Goal: Find specific page/section: Find specific page/section

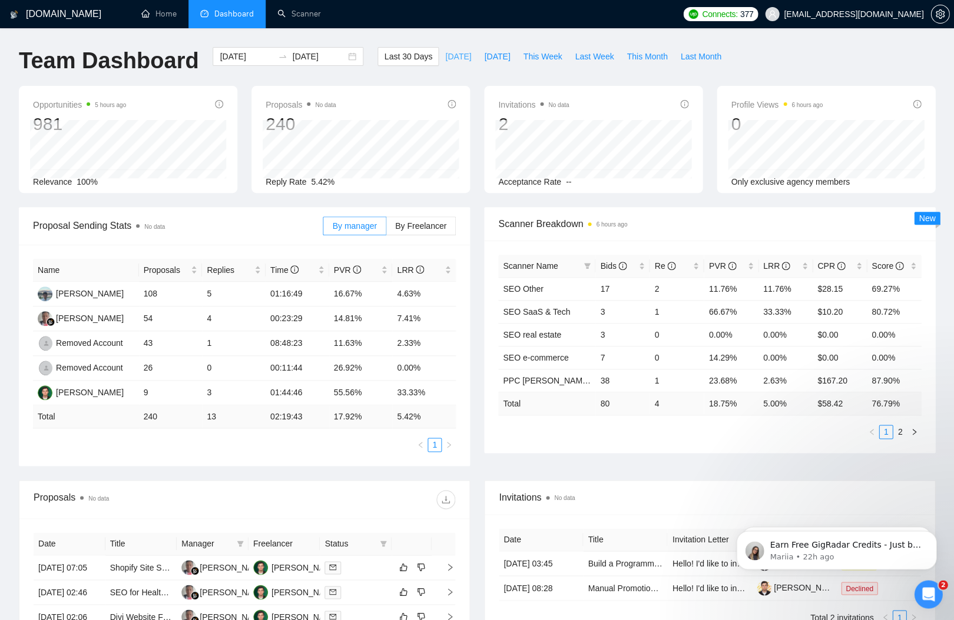
click at [450, 57] on span "[DATE]" at bounding box center [458, 56] width 26 height 13
type input "[DATE]"
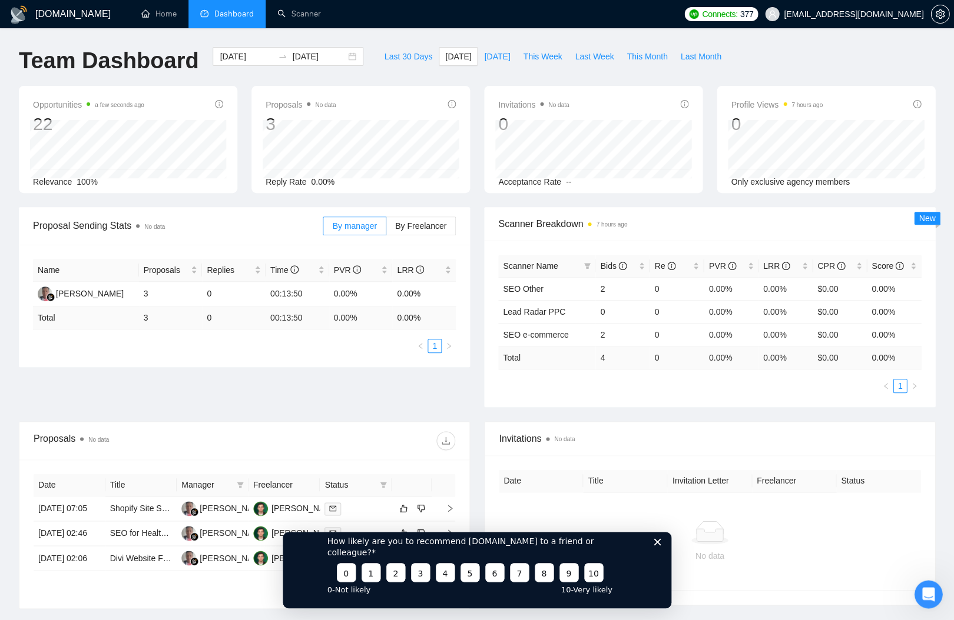
click at [656, 546] on icon "Close survey" at bounding box center [656, 542] width 7 height 7
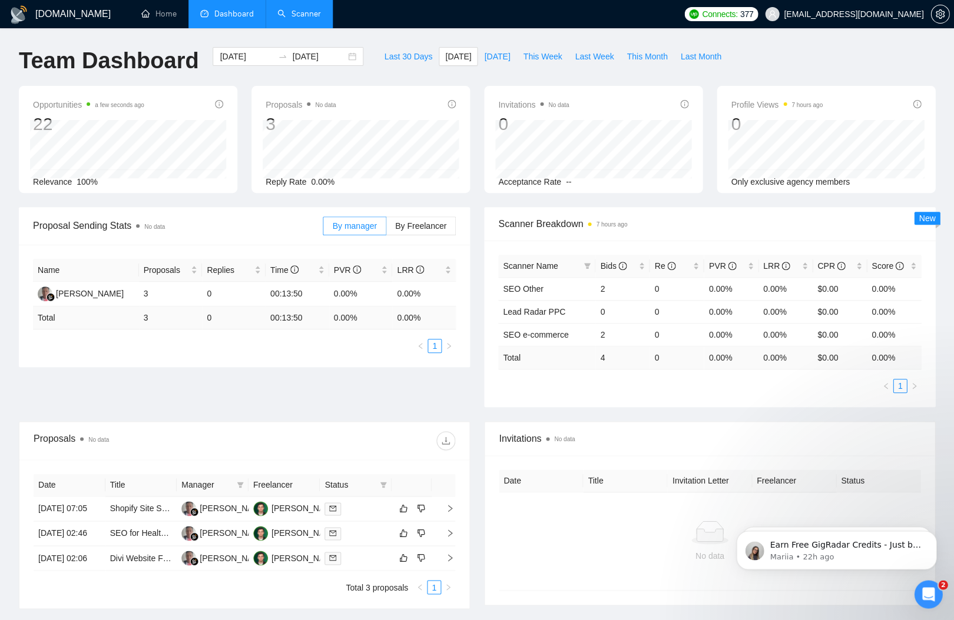
click at [303, 16] on link "Scanner" at bounding box center [299, 14] width 44 height 10
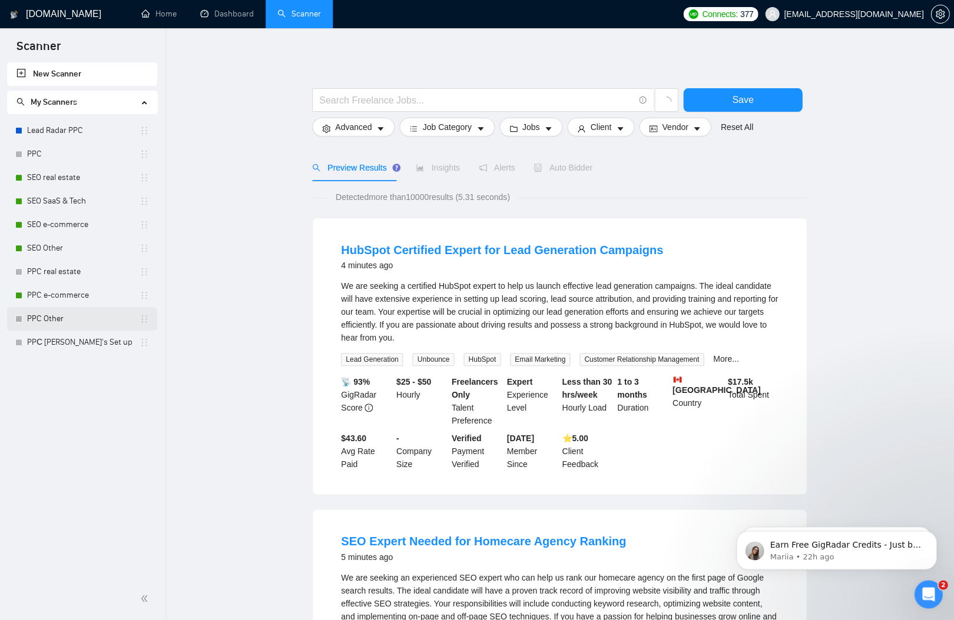
click at [62, 330] on link "PPC Other" at bounding box center [83, 319] width 112 height 24
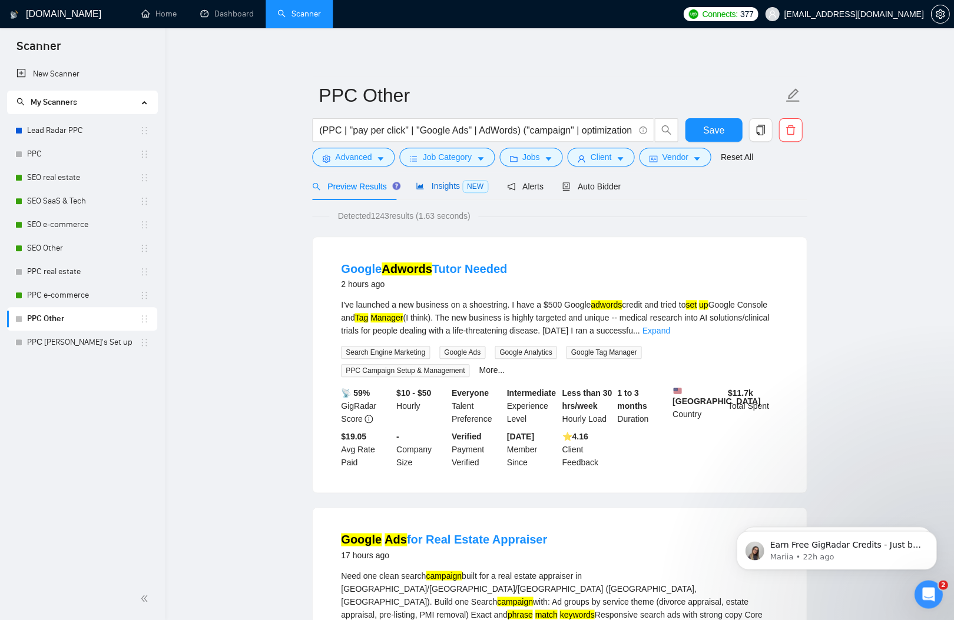
click at [466, 184] on span "NEW" at bounding box center [475, 186] width 26 height 13
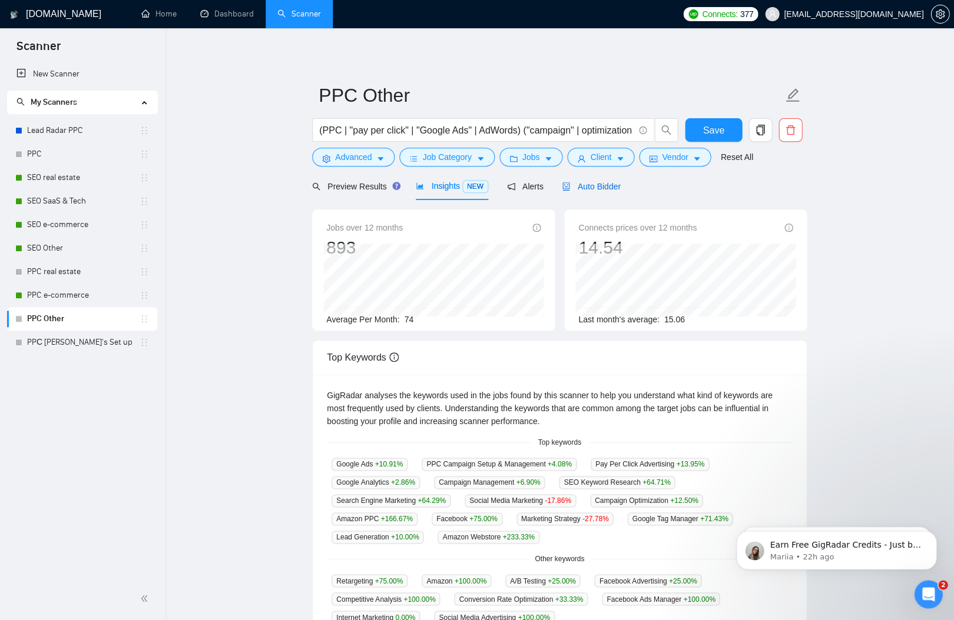
click at [590, 184] on span "Auto Bidder" at bounding box center [591, 186] width 58 height 9
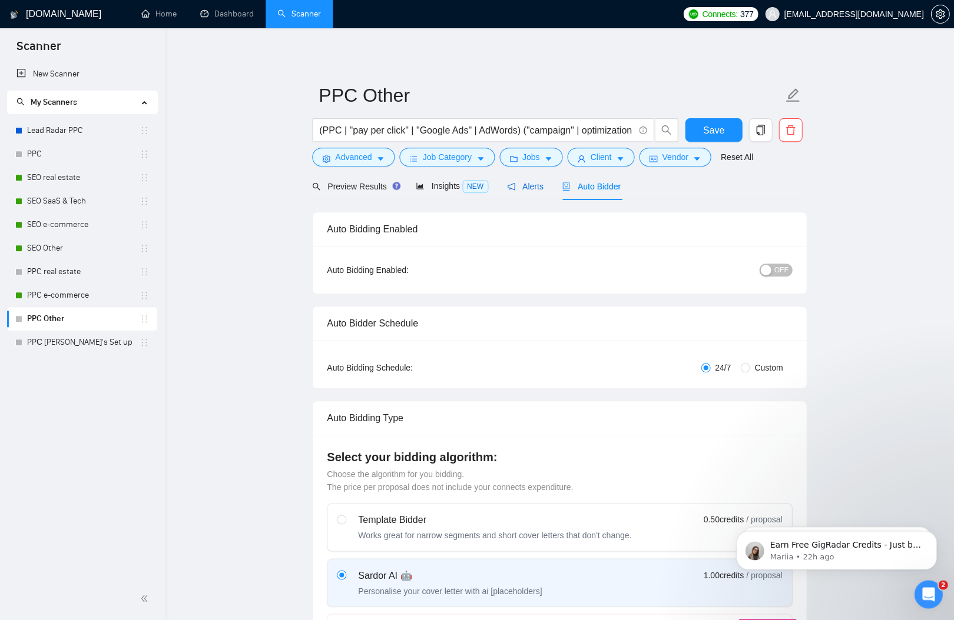
click at [542, 184] on span "Alerts" at bounding box center [525, 186] width 36 height 9
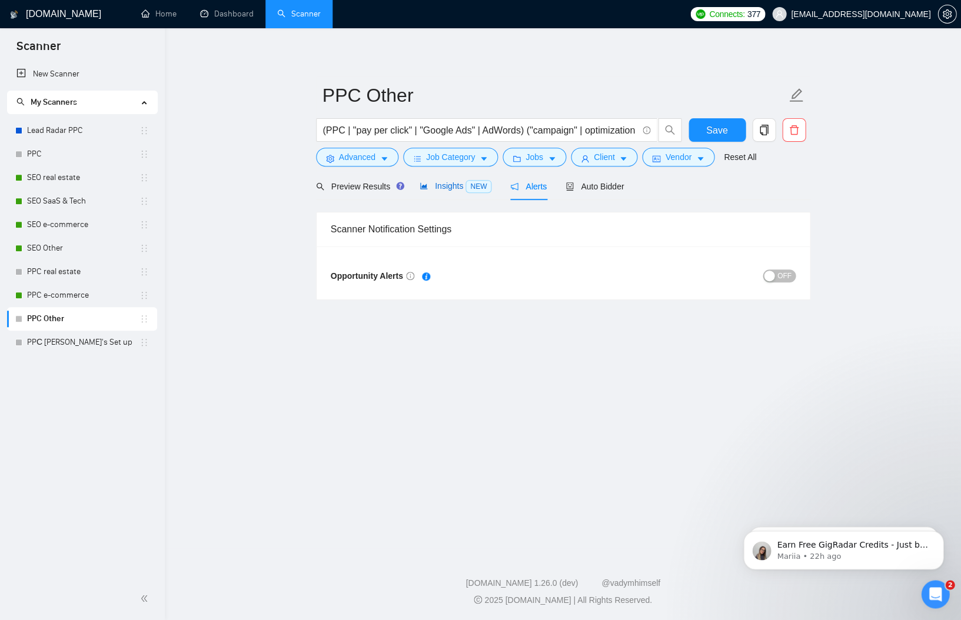
click at [477, 191] on span "NEW" at bounding box center [479, 186] width 26 height 13
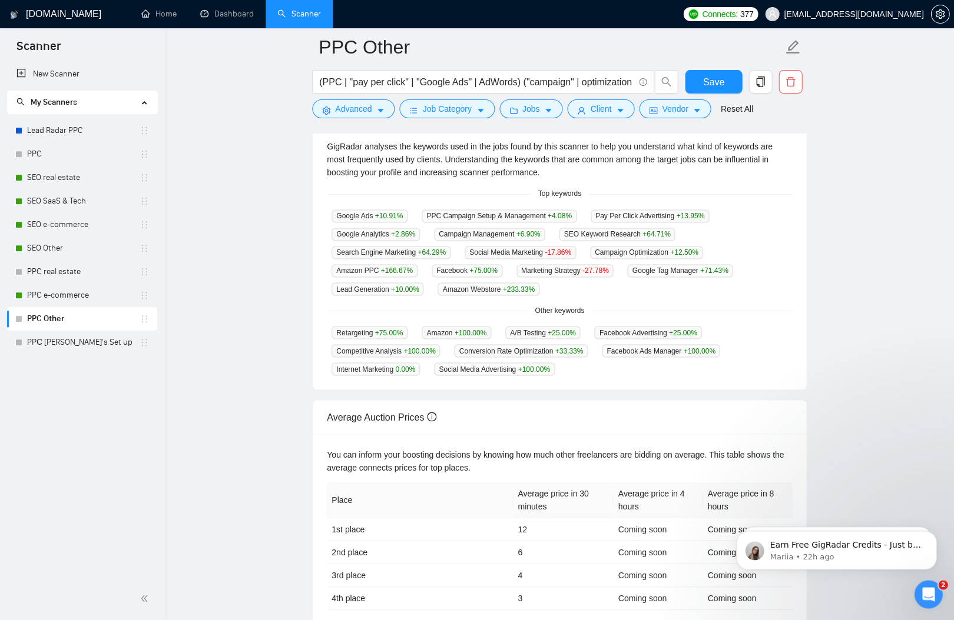
scroll to position [207, 0]
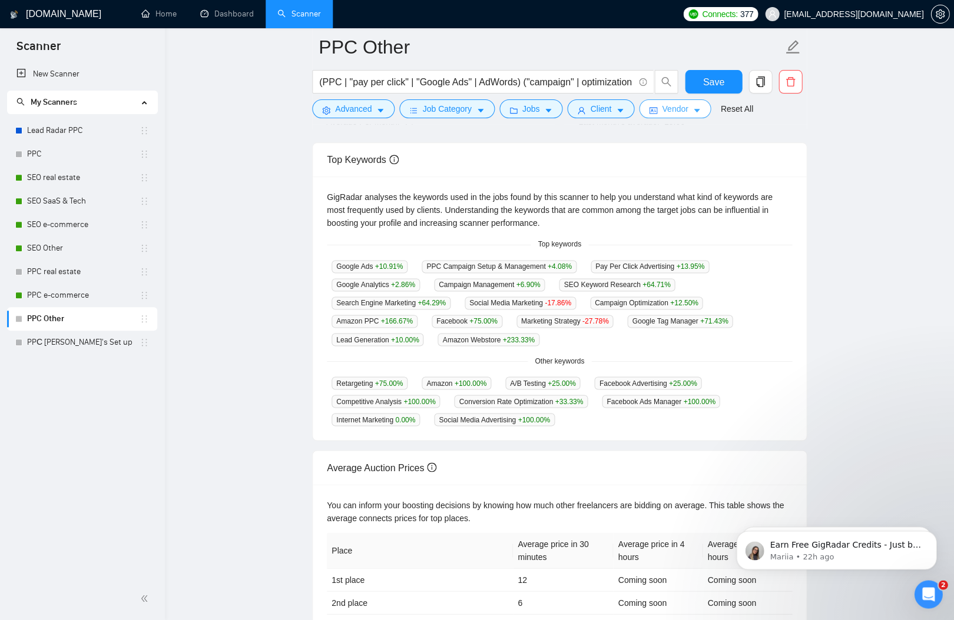
click at [661, 109] on button "Vendor" at bounding box center [675, 108] width 72 height 19
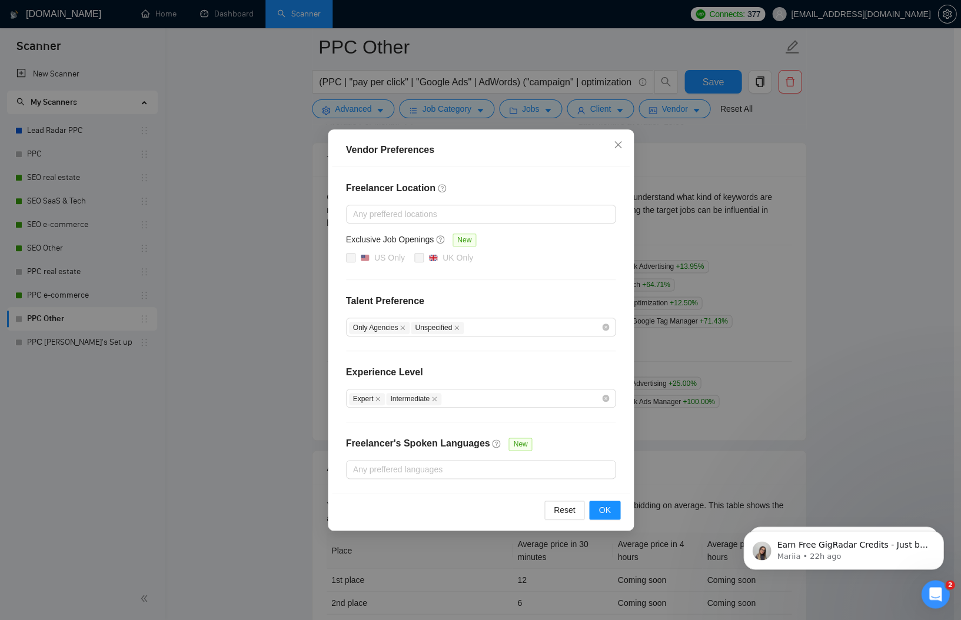
click at [673, 187] on div "Vendor Preferences Freelancer Location Any preffered locations Exclusive Job Op…" at bounding box center [480, 310] width 961 height 620
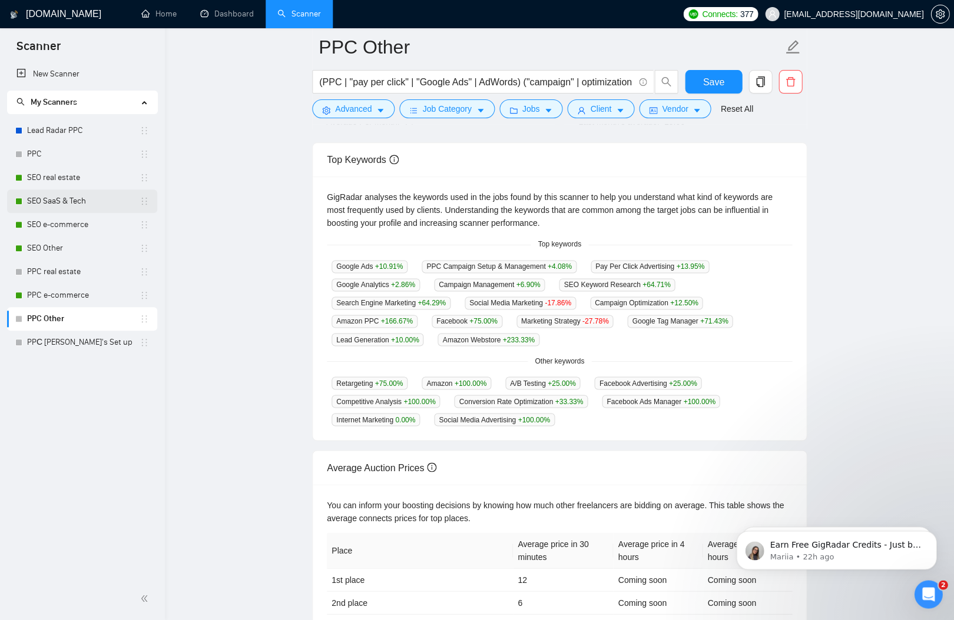
click at [58, 200] on link "SEO SaaS & Tech" at bounding box center [83, 202] width 112 height 24
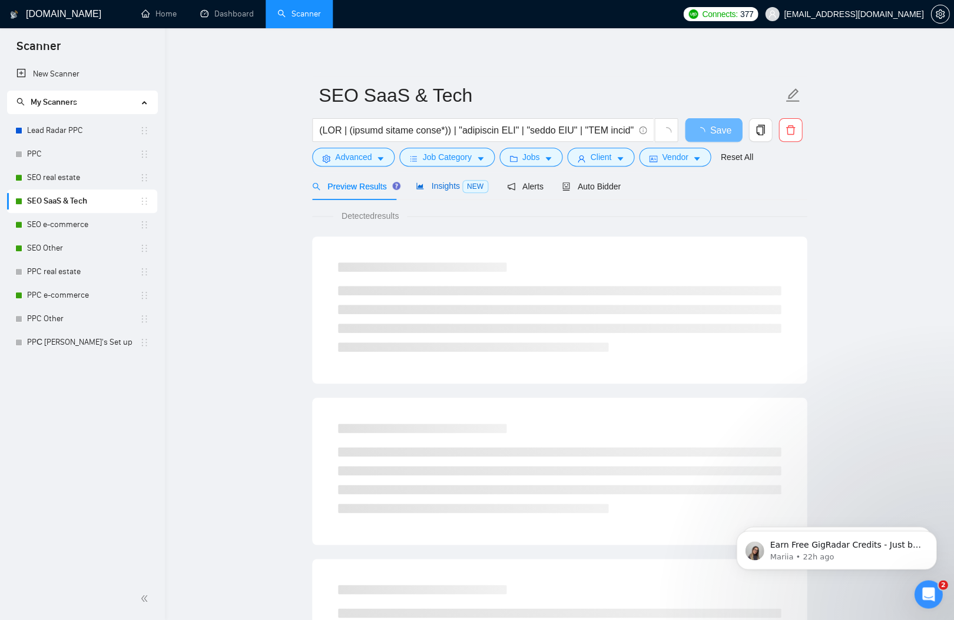
click at [470, 191] on span "NEW" at bounding box center [475, 186] width 26 height 13
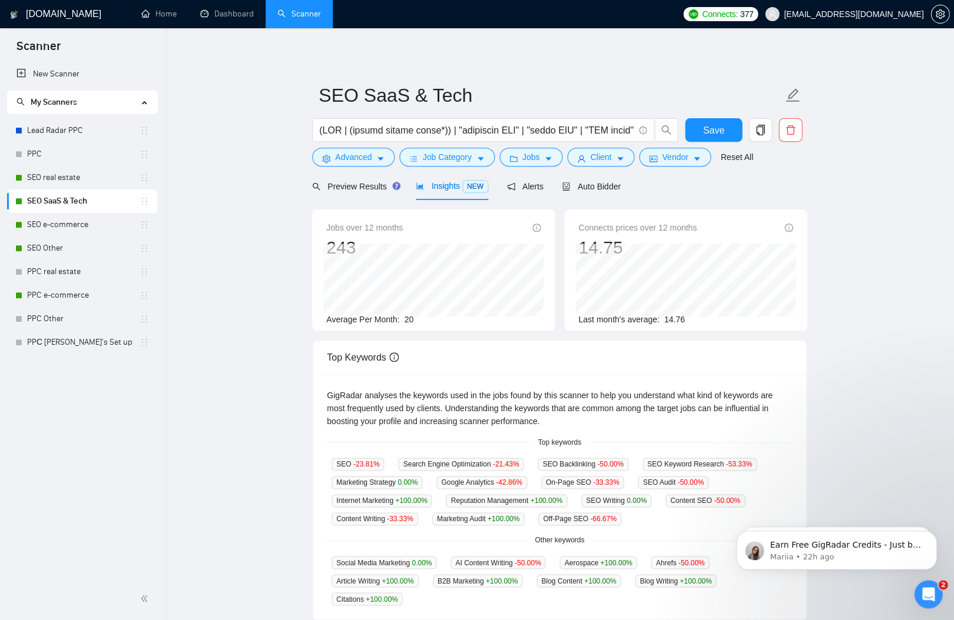
scroll to position [332, 0]
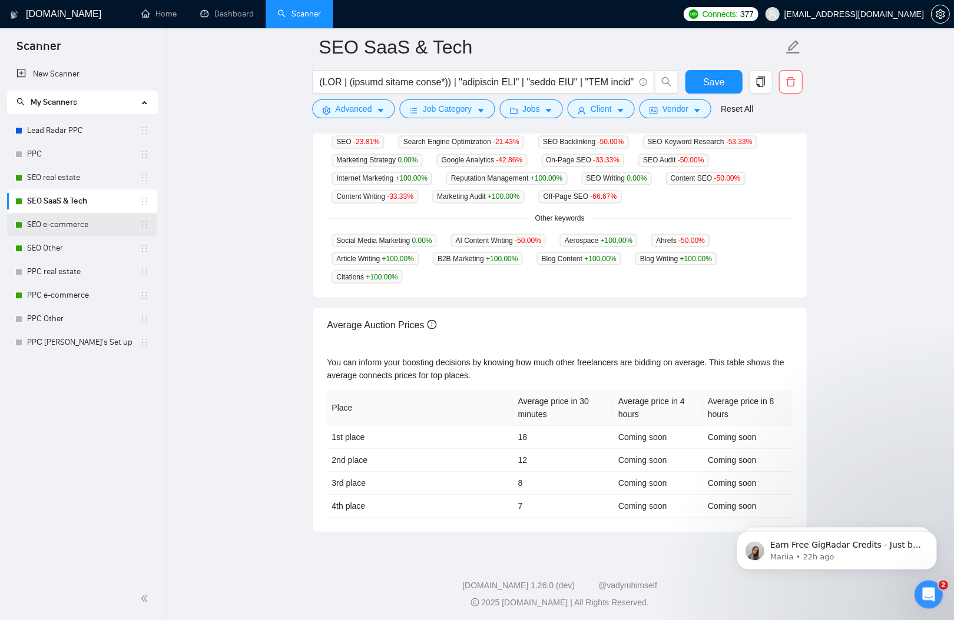
click at [54, 224] on link "SEO e-commerce" at bounding box center [83, 225] width 112 height 24
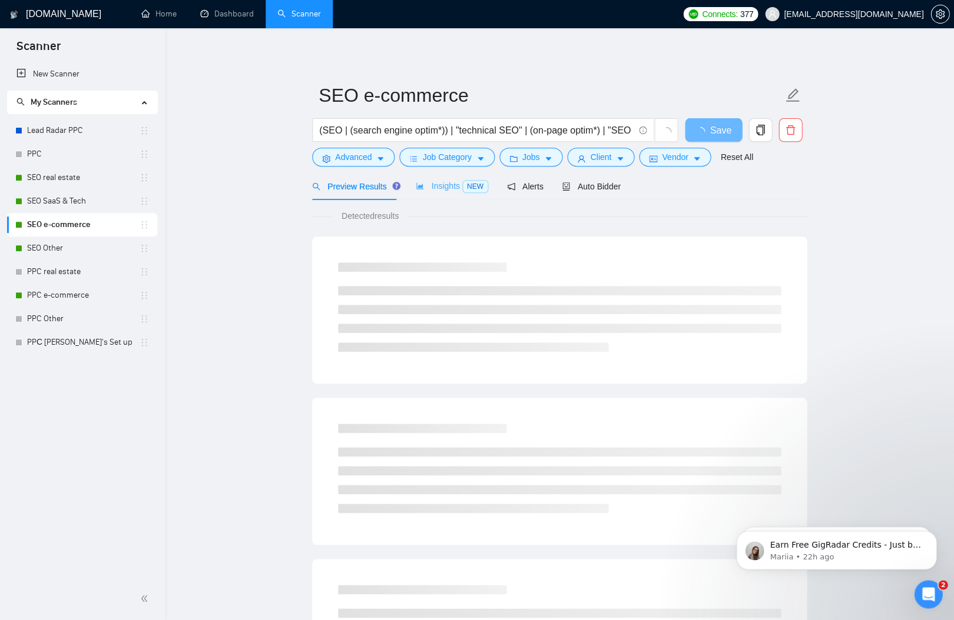
click at [473, 176] on div "Insights NEW" at bounding box center [452, 186] width 72 height 28
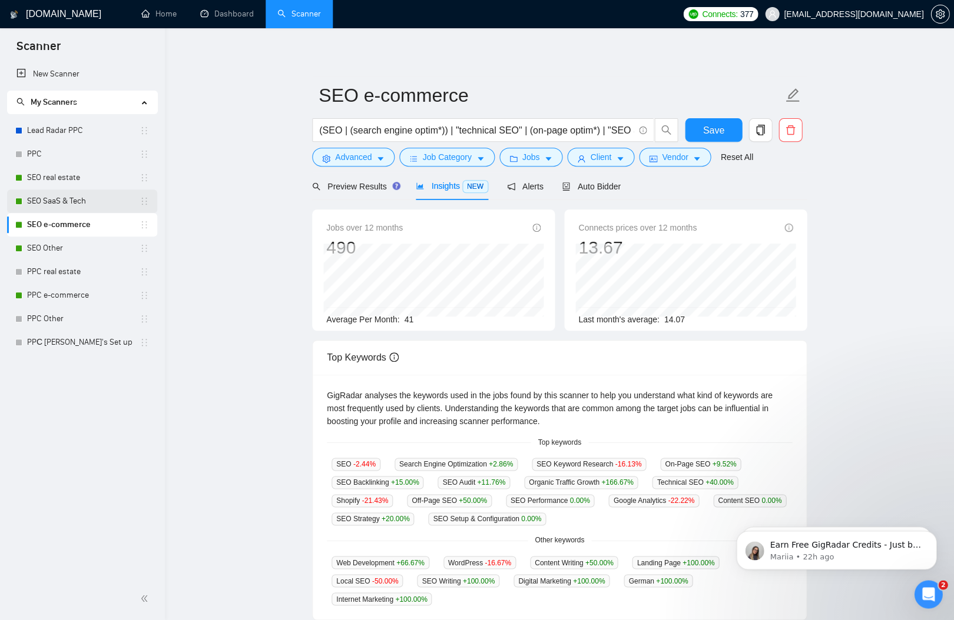
click at [78, 198] on link "SEO SaaS & Tech" at bounding box center [83, 202] width 112 height 24
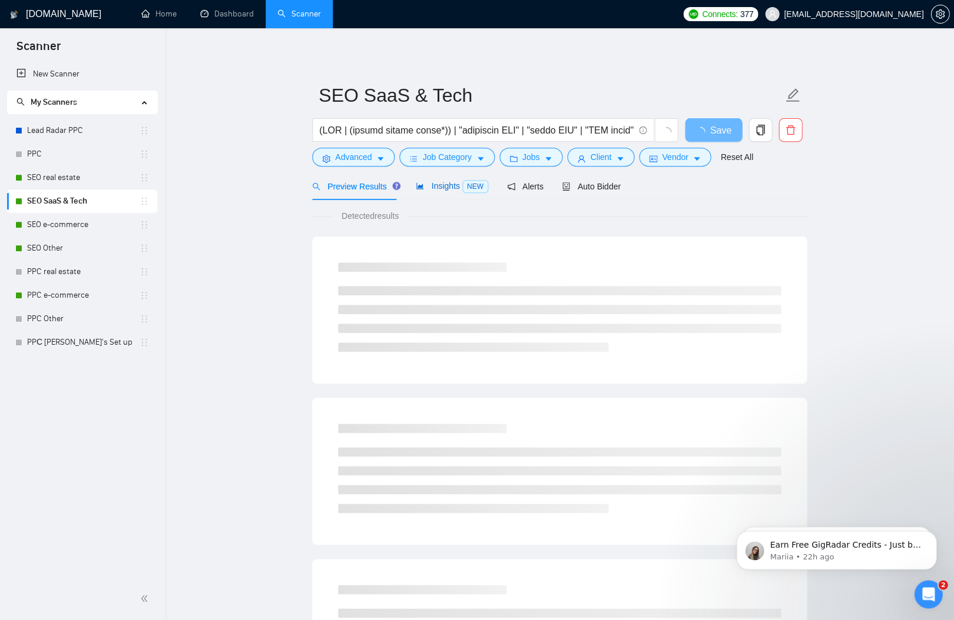
click at [443, 187] on span "Insights NEW" at bounding box center [452, 185] width 72 height 9
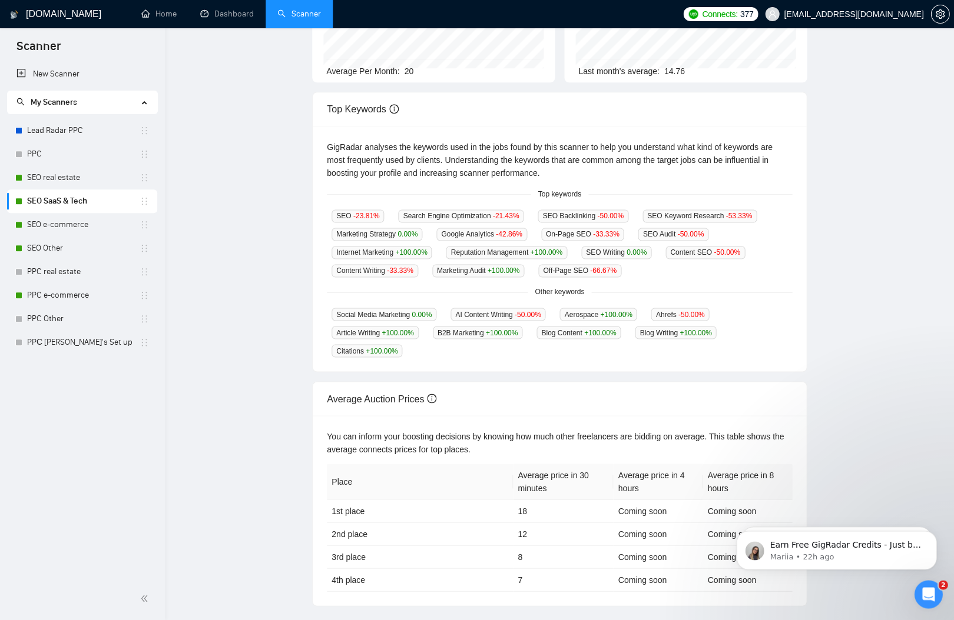
scroll to position [332, 0]
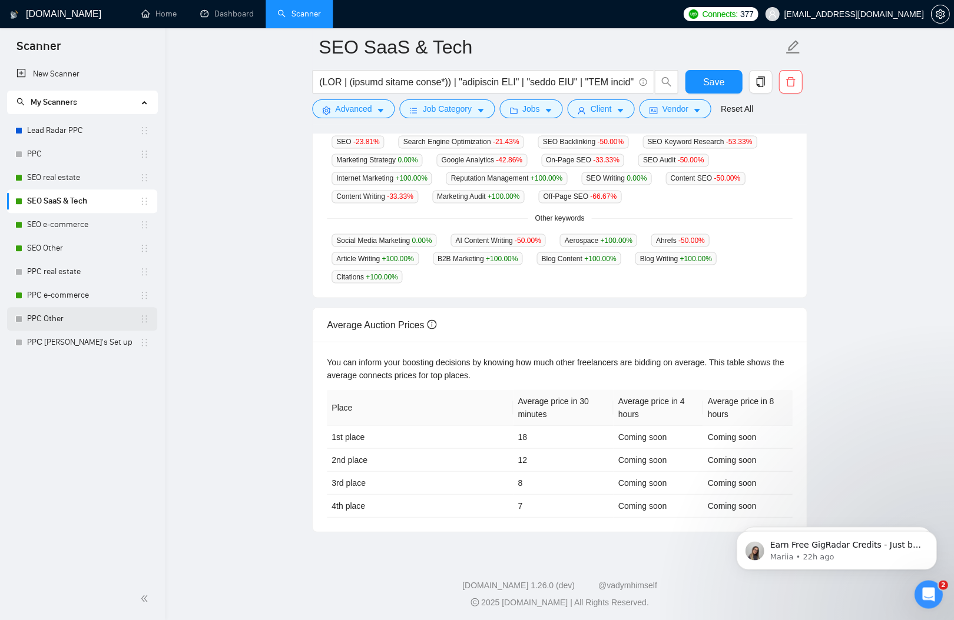
click at [90, 315] on link "PPC Other" at bounding box center [83, 319] width 112 height 24
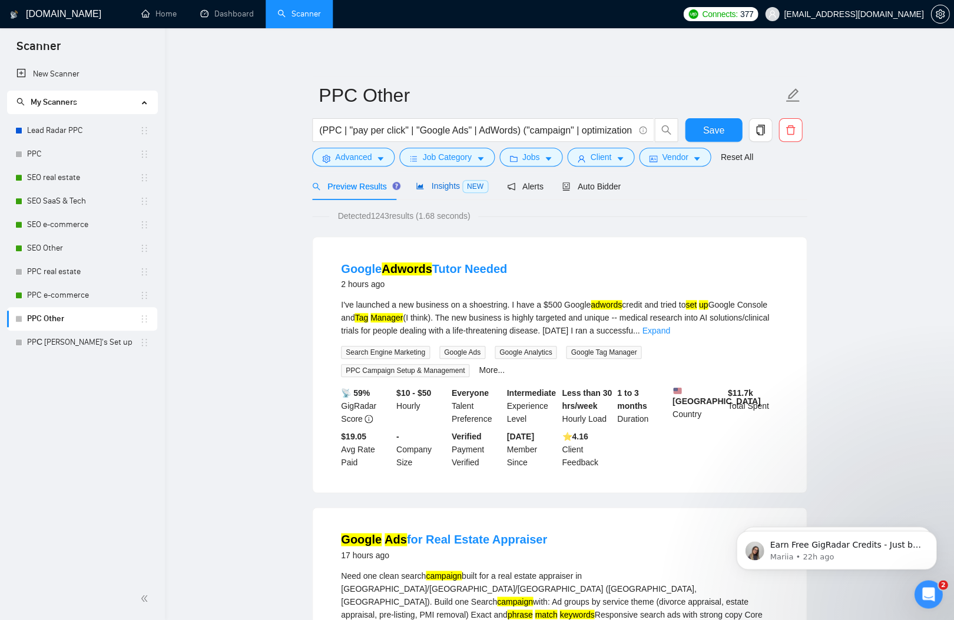
click at [478, 189] on span "NEW" at bounding box center [475, 186] width 26 height 13
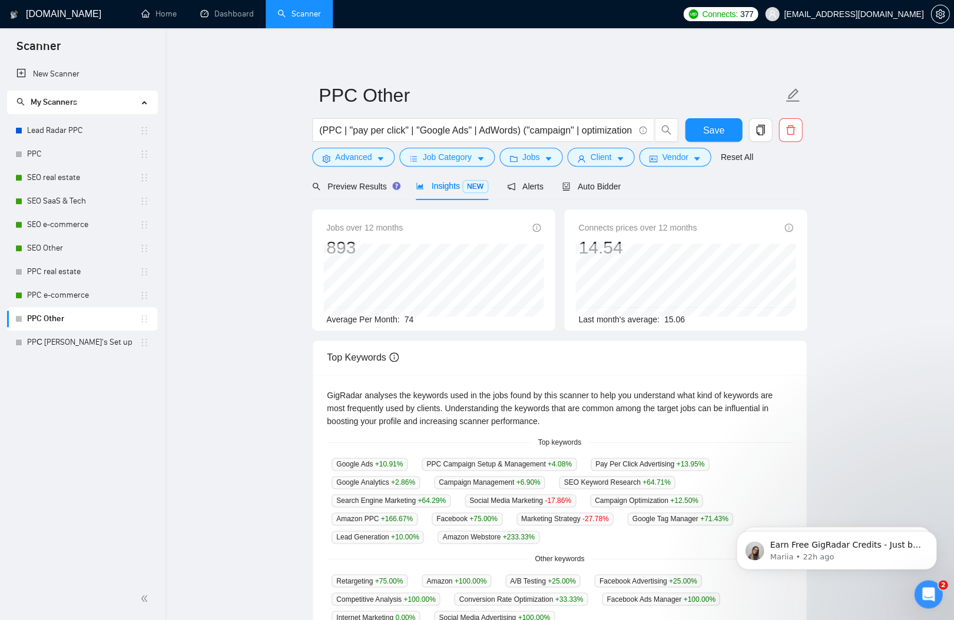
click at [553, 190] on div "Preview Results Insights NEW Alerts Auto Bidder" at bounding box center [466, 186] width 308 height 28
click at [599, 178] on div "Auto Bidder" at bounding box center [591, 186] width 58 height 28
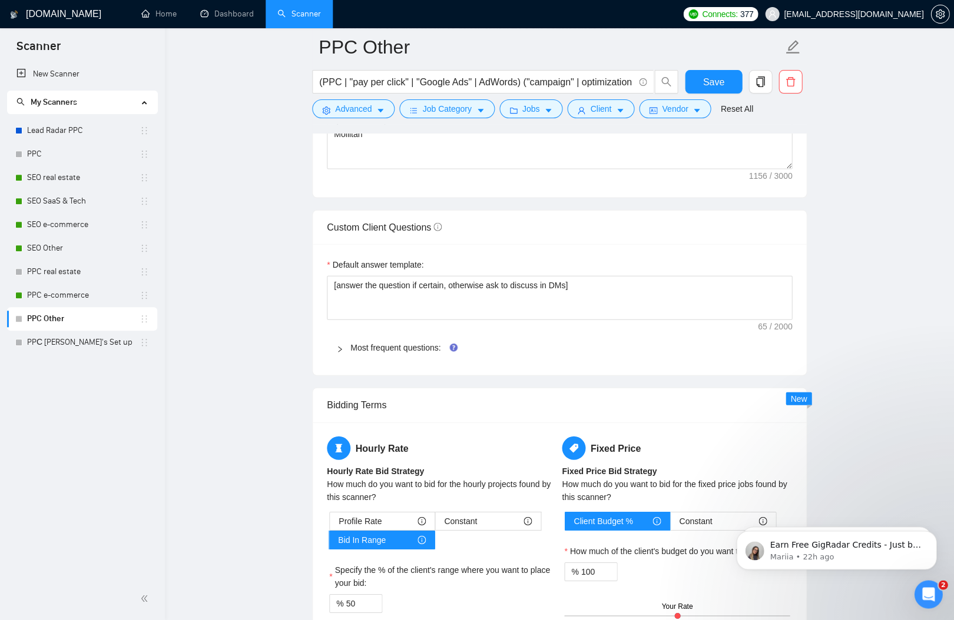
scroll to position [1574, 0]
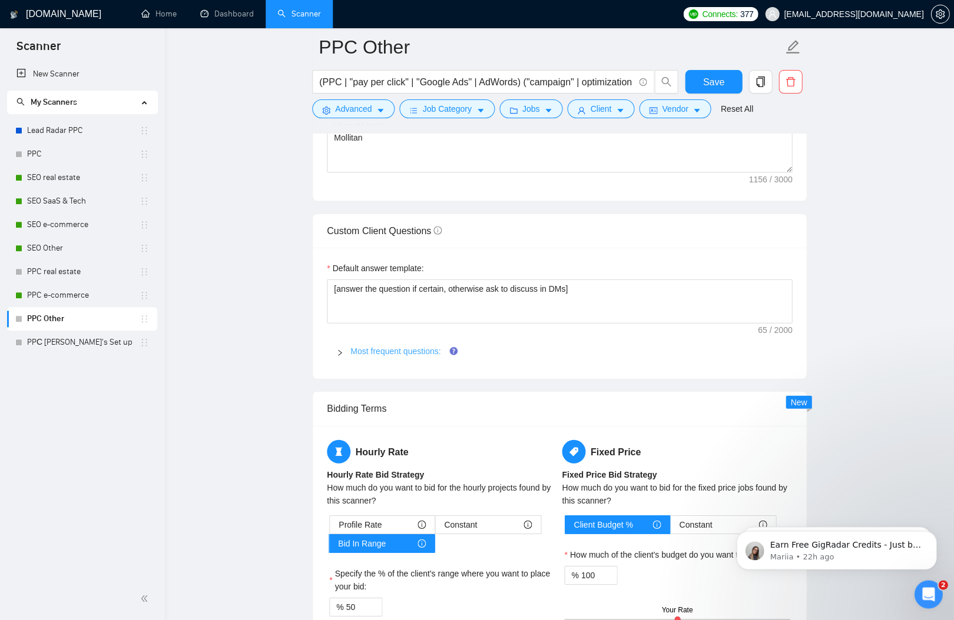
click at [396, 346] on link "Most frequent questions:" at bounding box center [395, 350] width 90 height 9
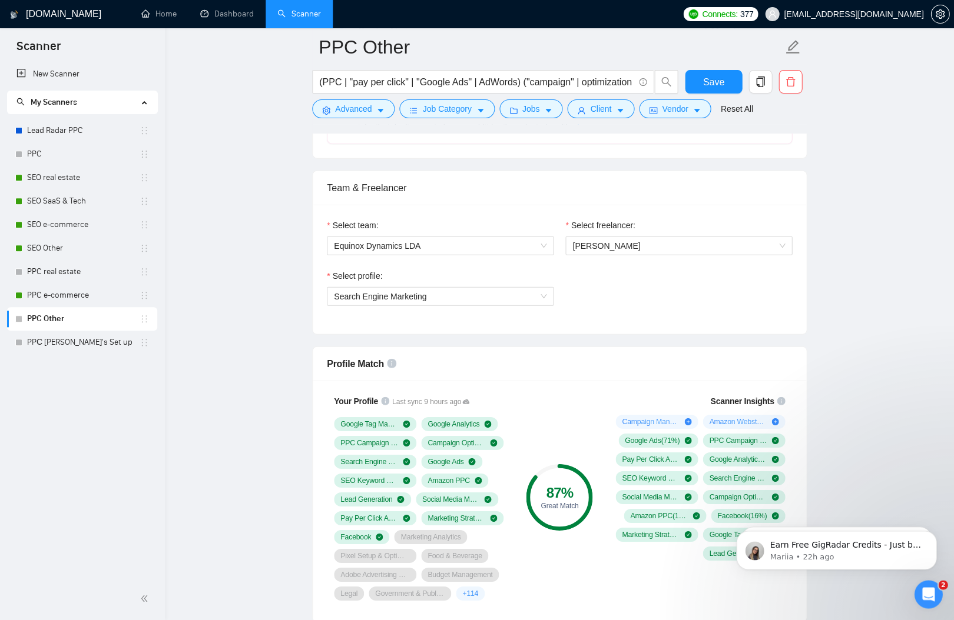
scroll to position [552, 0]
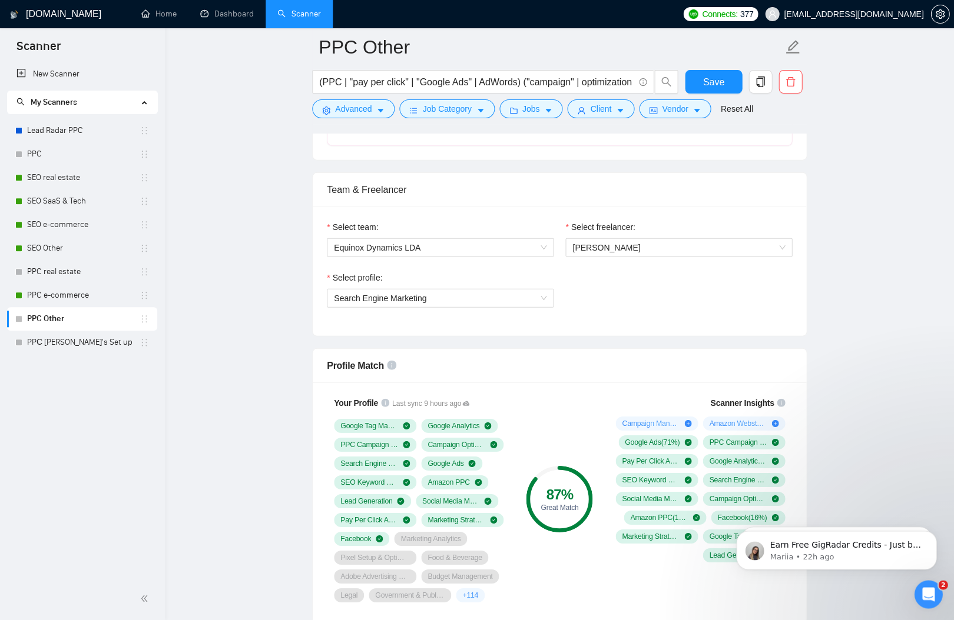
click at [433, 271] on div "Select profile:" at bounding box center [440, 280] width 227 height 18
